Goal: Use online tool/utility: Use online tool/utility

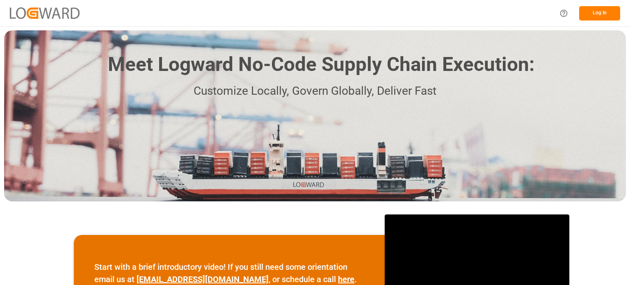
click at [593, 10] on button "Log In" at bounding box center [599, 13] width 41 height 14
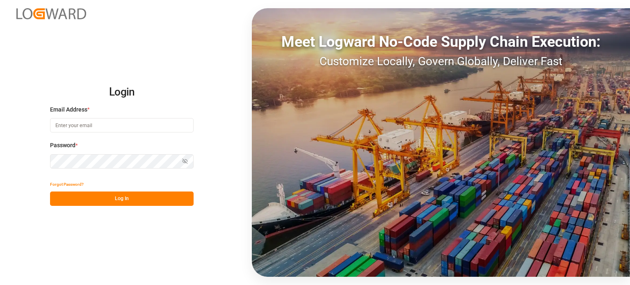
click at [93, 128] on input at bounding box center [121, 125] width 143 height 14
type input "[PERSON_NAME][EMAIL_ADDRESS][DOMAIN_NAME]"
click at [125, 196] on button "Log In" at bounding box center [121, 198] width 143 height 14
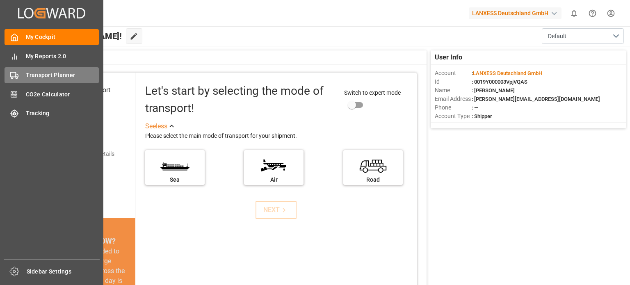
click at [41, 73] on span "Transport Planner" at bounding box center [62, 75] width 73 height 9
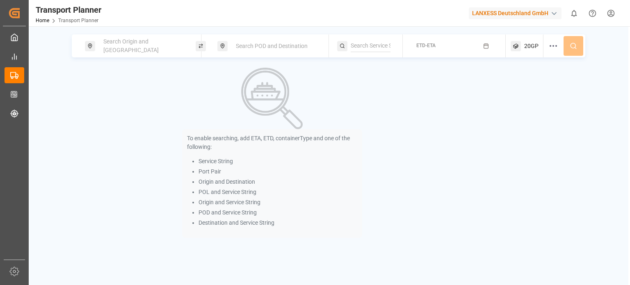
click at [135, 49] on span "Search Origin and [GEOGRAPHIC_DATA]" at bounding box center [130, 45] width 55 height 15
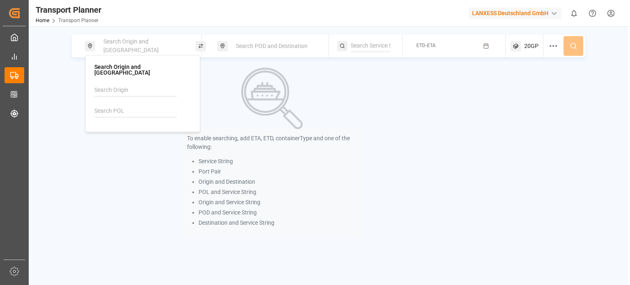
click at [121, 105] on input at bounding box center [135, 111] width 82 height 12
click at [133, 144] on ul "NLRTM [GEOGRAPHIC_DATA]" at bounding box center [144, 138] width 93 height 30
click at [139, 138] on div "NLRTM [GEOGRAPHIC_DATA]" at bounding box center [145, 137] width 80 height 17
type input "NLRTM"
click at [282, 50] on div "Search POD and Destination" at bounding box center [275, 46] width 89 height 15
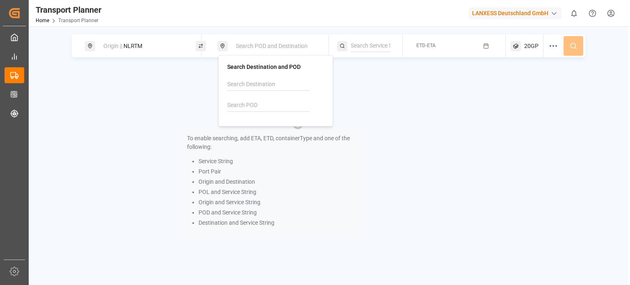
click at [256, 103] on input at bounding box center [268, 105] width 82 height 12
click at [257, 129] on b "SGSIN" at bounding box center [256, 127] width 17 height 7
type input "SGSIN"
click at [401, 106] on div "To enable searching, add ETA, ETD, containerType and one of the following: Serv…" at bounding box center [272, 153] width 400 height 170
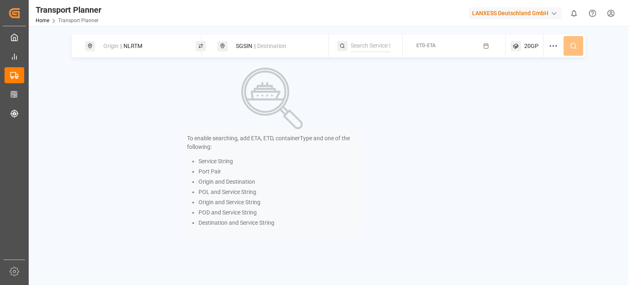
click at [431, 49] on div "ETD-ETA" at bounding box center [425, 45] width 19 height 7
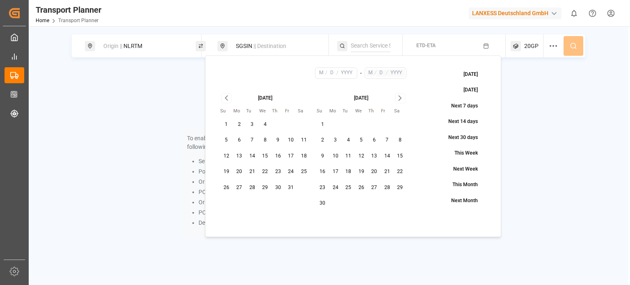
click at [293, 188] on button "31" at bounding box center [290, 187] width 13 height 13
type input "10"
type input "31"
type input "2025"
click at [400, 101] on icon "Go to next month" at bounding box center [399, 98] width 9 height 10
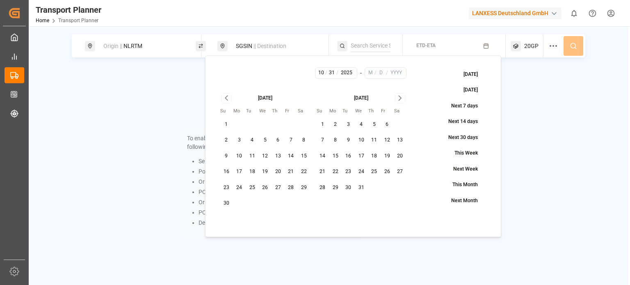
click at [364, 192] on button "31" at bounding box center [361, 187] width 13 height 13
type input "12"
type input "31"
type input "2025"
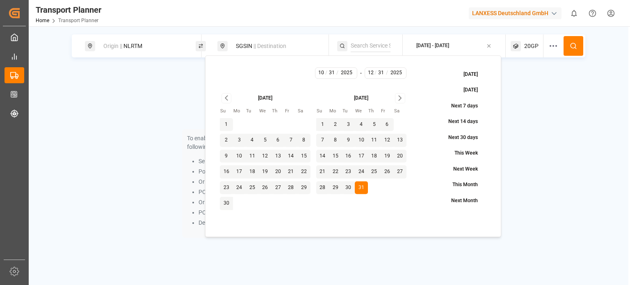
click at [574, 46] on icon at bounding box center [572, 45] width 7 height 7
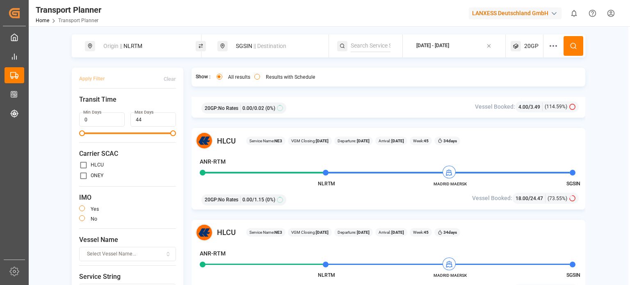
scroll to position [1475, 0]
